Goal: Find specific page/section: Find specific page/section

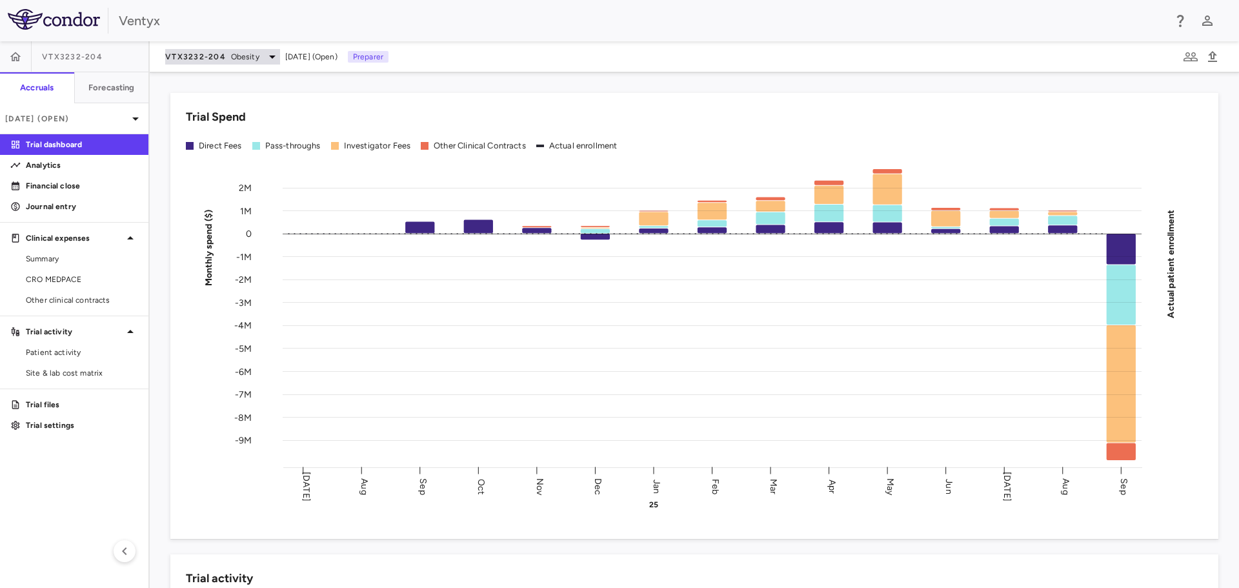
click at [231, 59] on span "Obesity" at bounding box center [245, 57] width 28 height 12
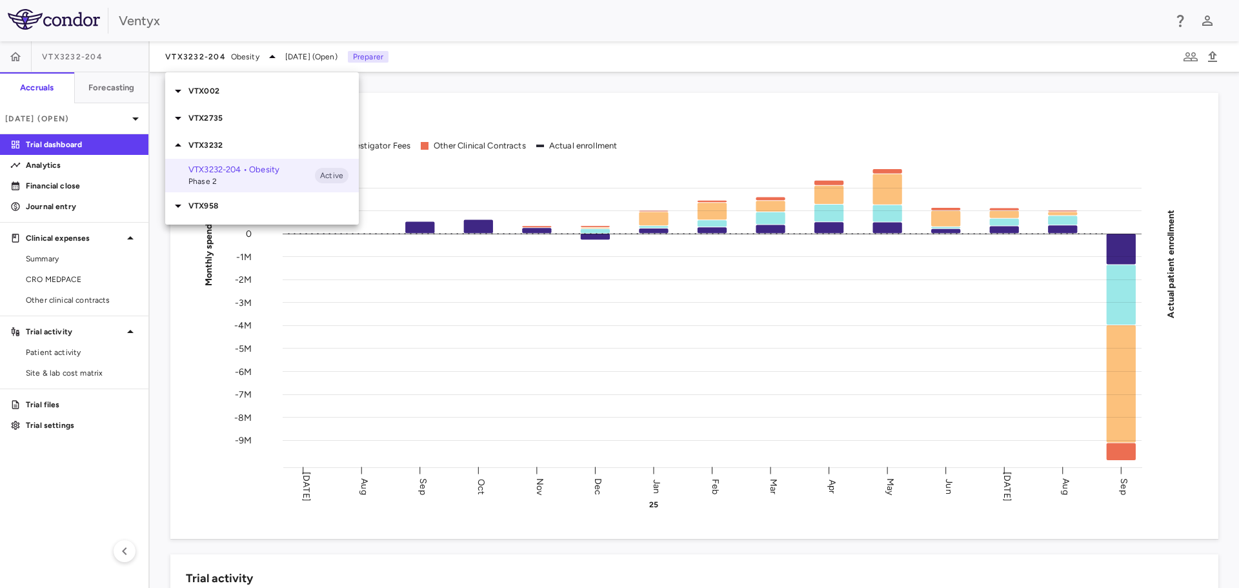
click at [247, 119] on p "VTX2735" at bounding box center [273, 118] width 170 height 12
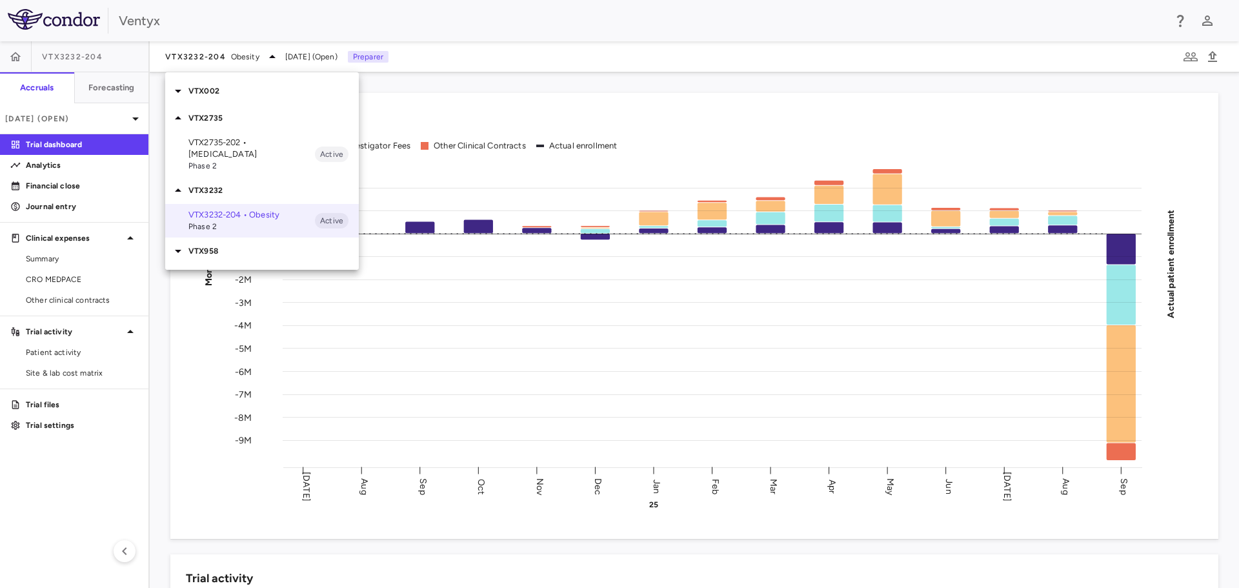
click at [232, 132] on div "VTX2735-202 • Recurrent Pericarditis Phase 2 Active" at bounding box center [262, 154] width 194 height 45
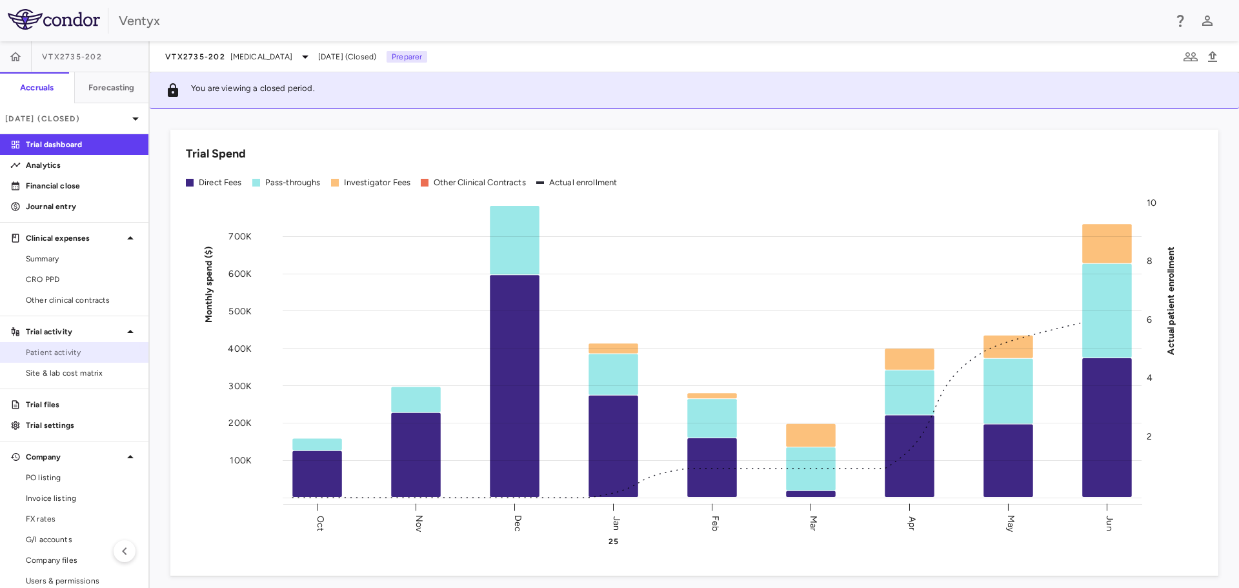
click at [50, 358] on link "Patient activity" at bounding box center [74, 352] width 148 height 19
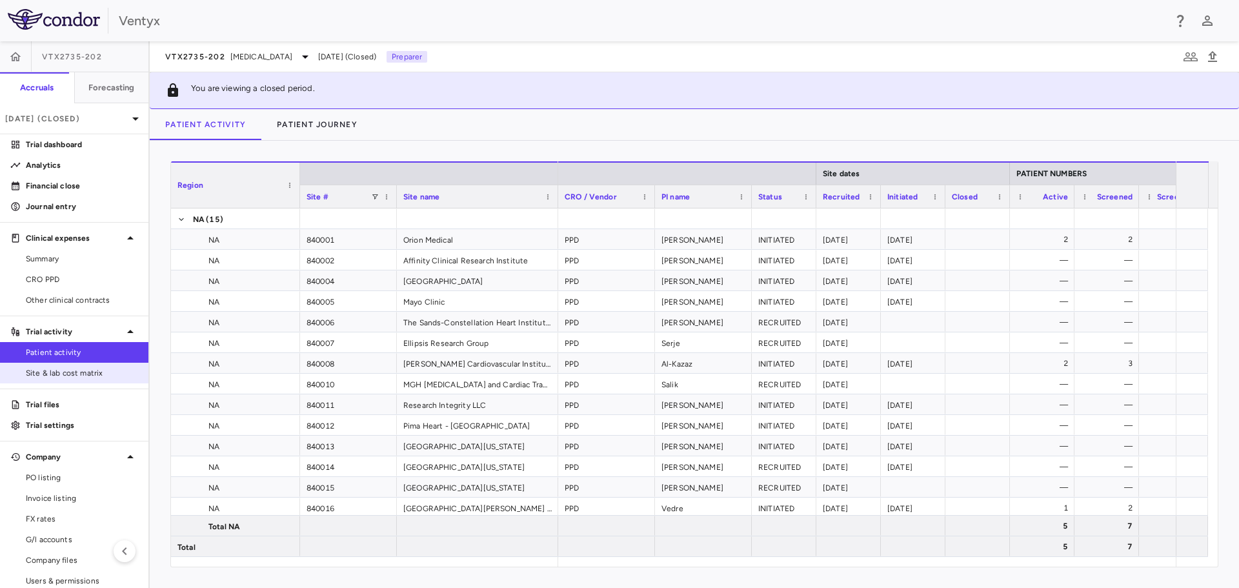
click at [72, 370] on span "Site & lab cost matrix" at bounding box center [82, 373] width 112 height 12
